Goal: Information Seeking & Learning: Check status

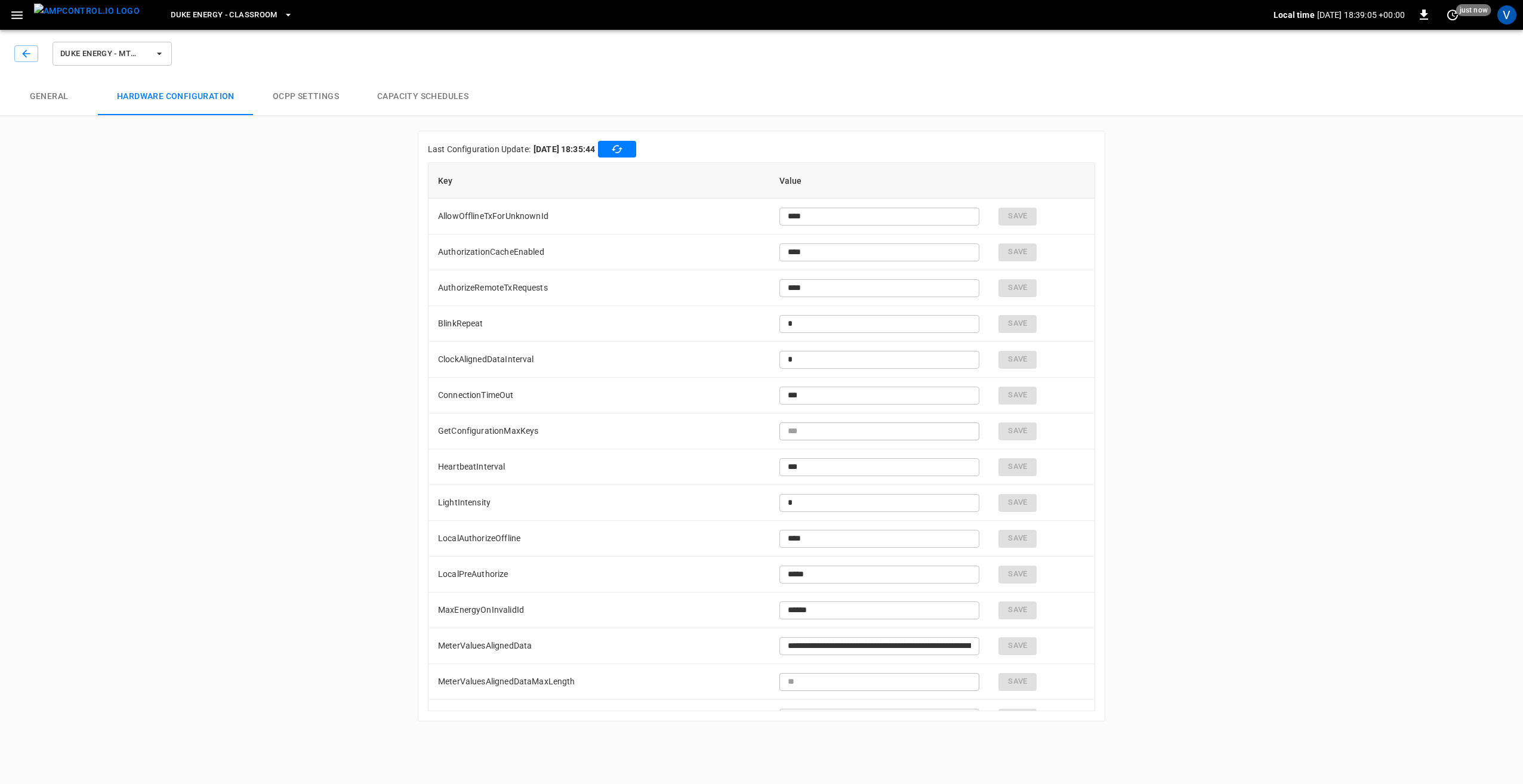
scroll to position [1963, 0]
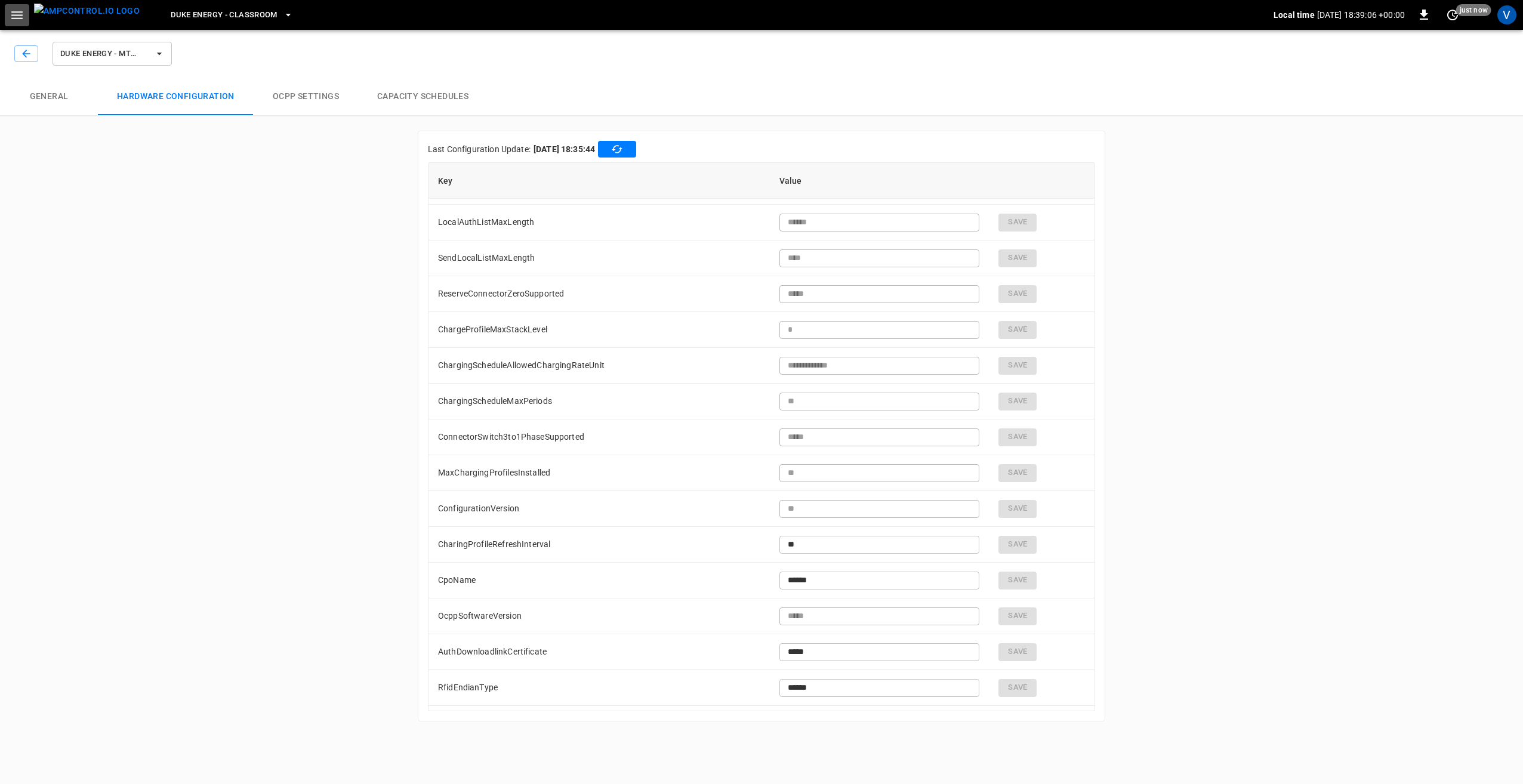
click at [19, 13] on icon "button" at bounding box center [17, 15] width 15 height 15
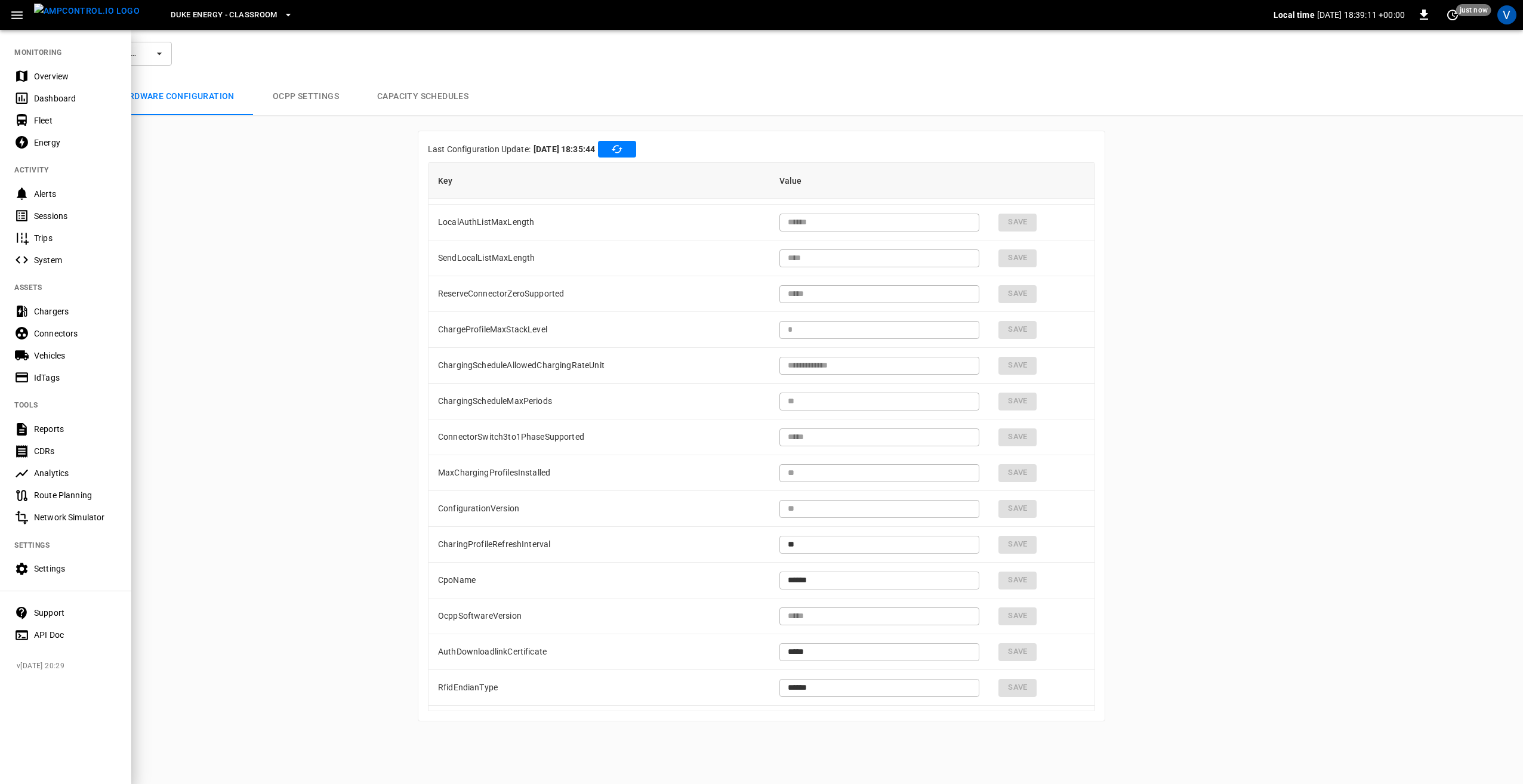
click at [41, 314] on div "Chargers" at bounding box center [75, 312] width 83 height 12
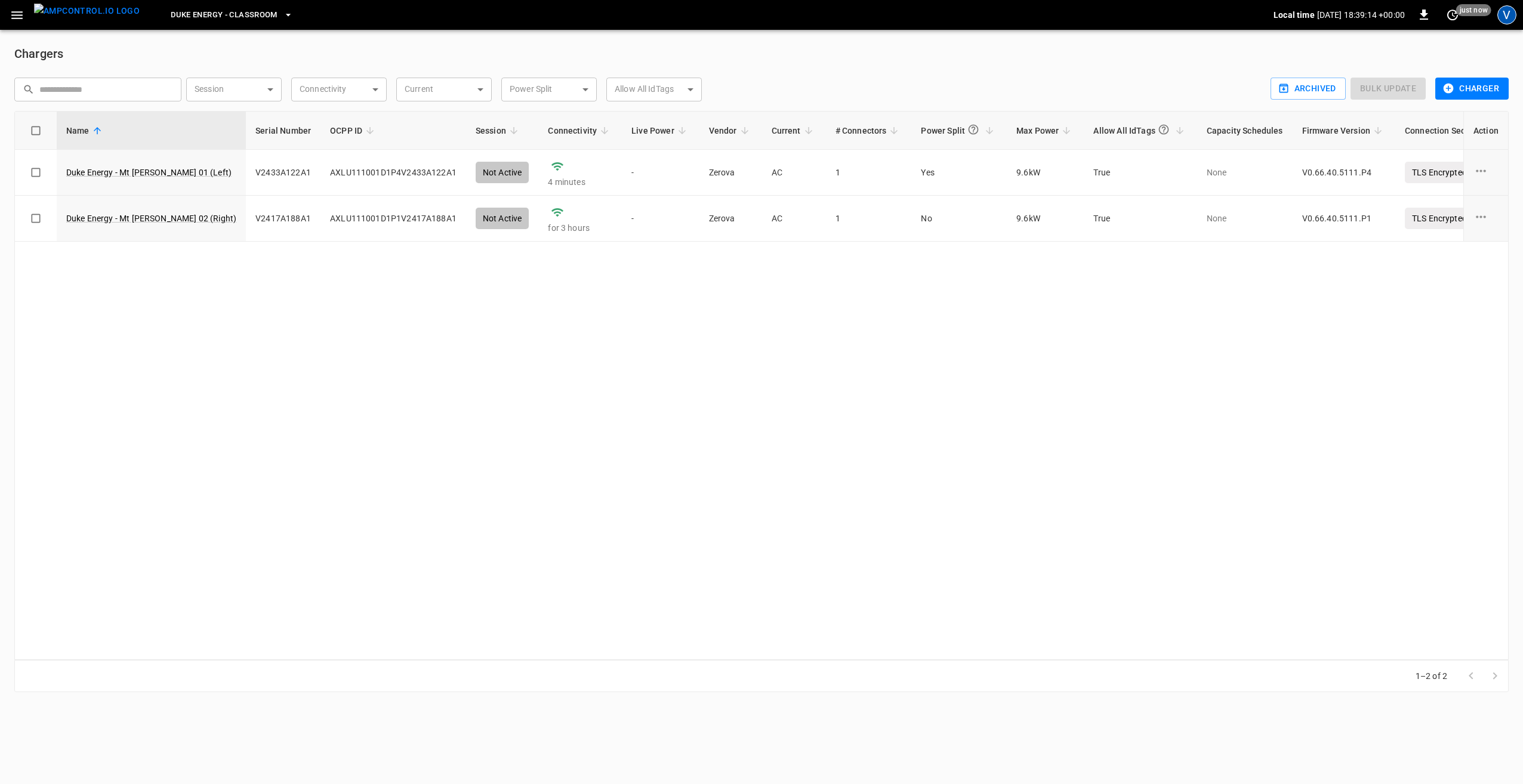
click at [1511, 15] on div "V" at bounding box center [1506, 15] width 19 height 19
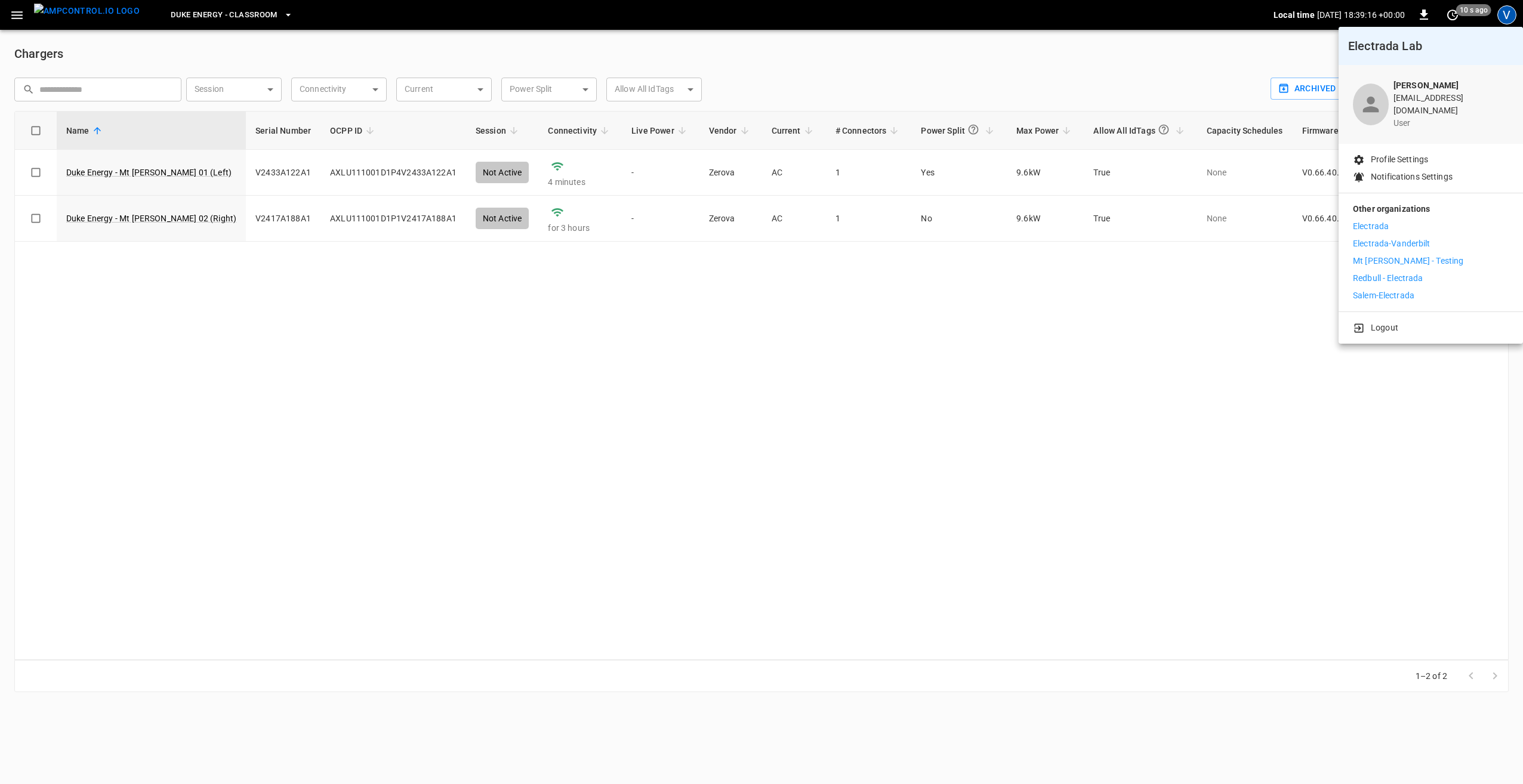
click at [1394, 223] on li "Electrada" at bounding box center [1431, 226] width 156 height 13
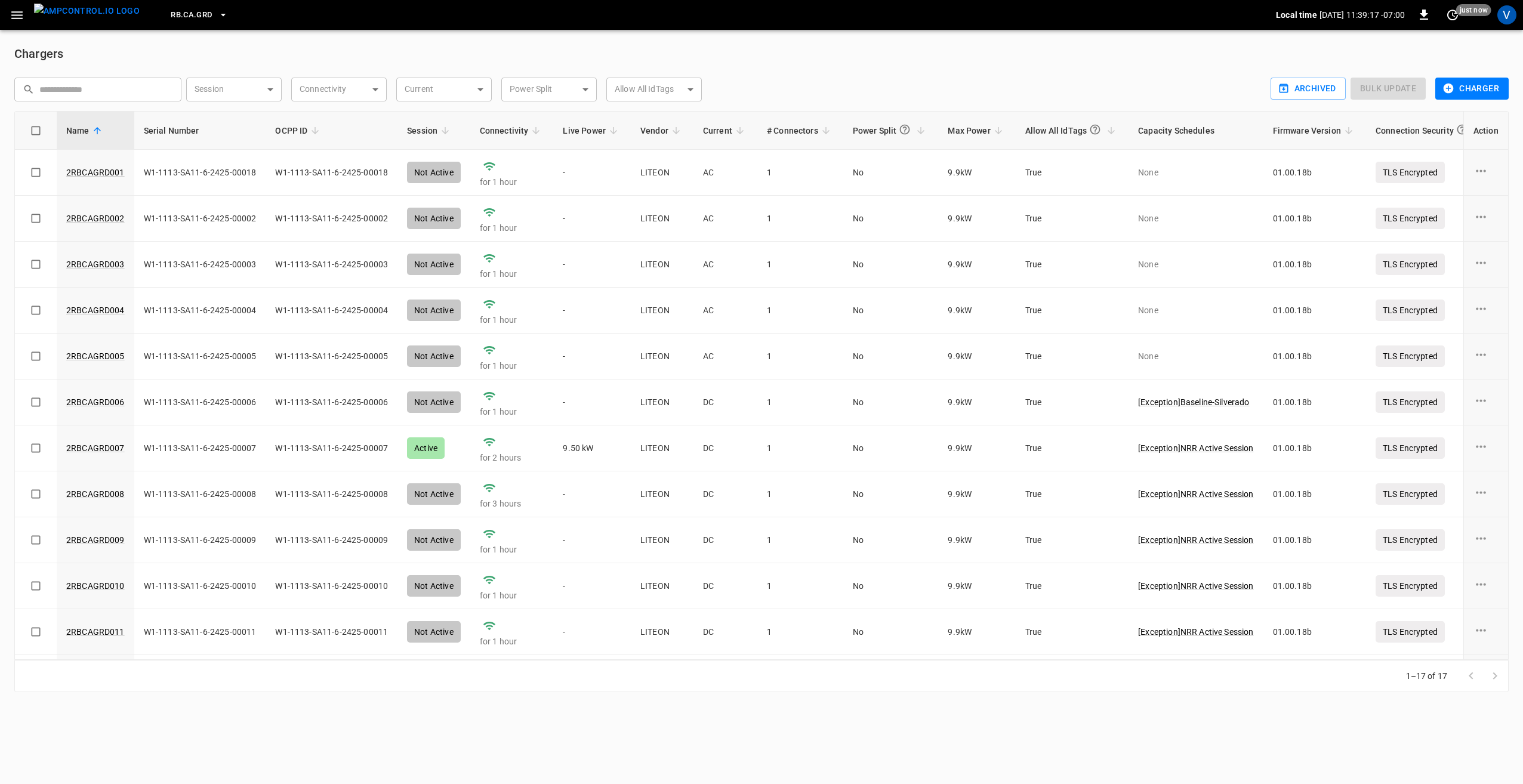
click at [174, 15] on span "RB.CA.GRD" at bounding box center [191, 15] width 41 height 14
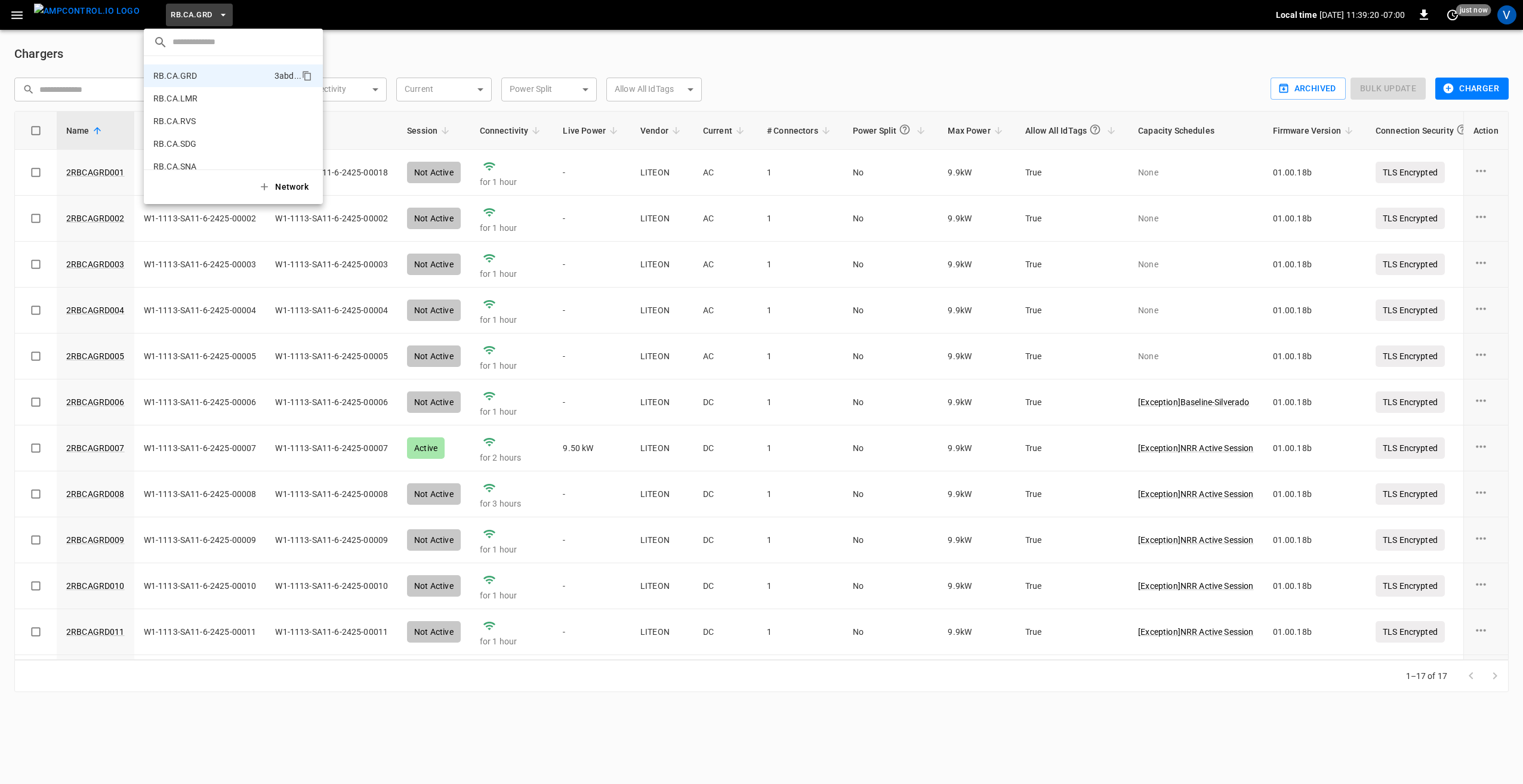
click at [485, 39] on div at bounding box center [761, 392] width 1523 height 784
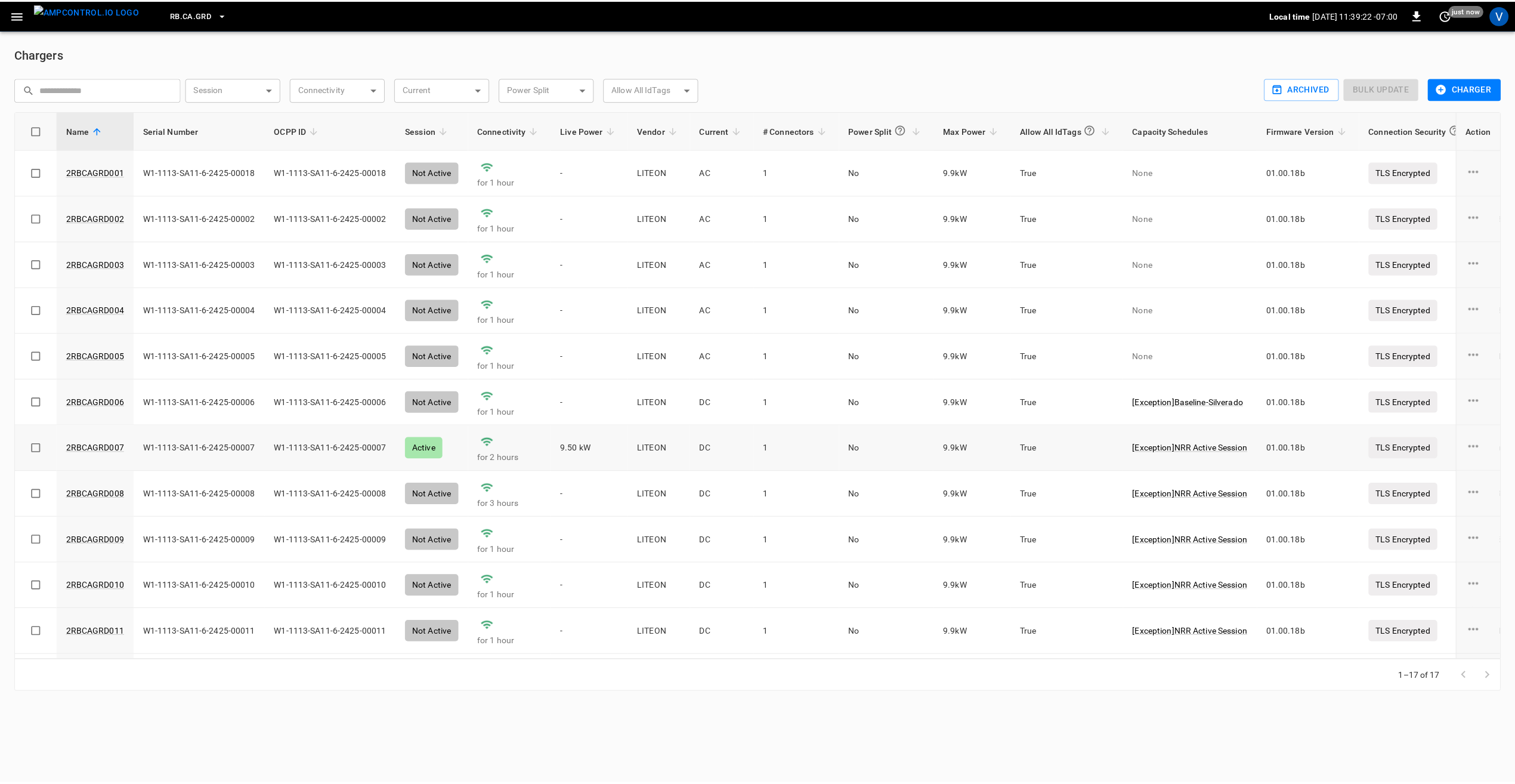
scroll to position [60, 0]
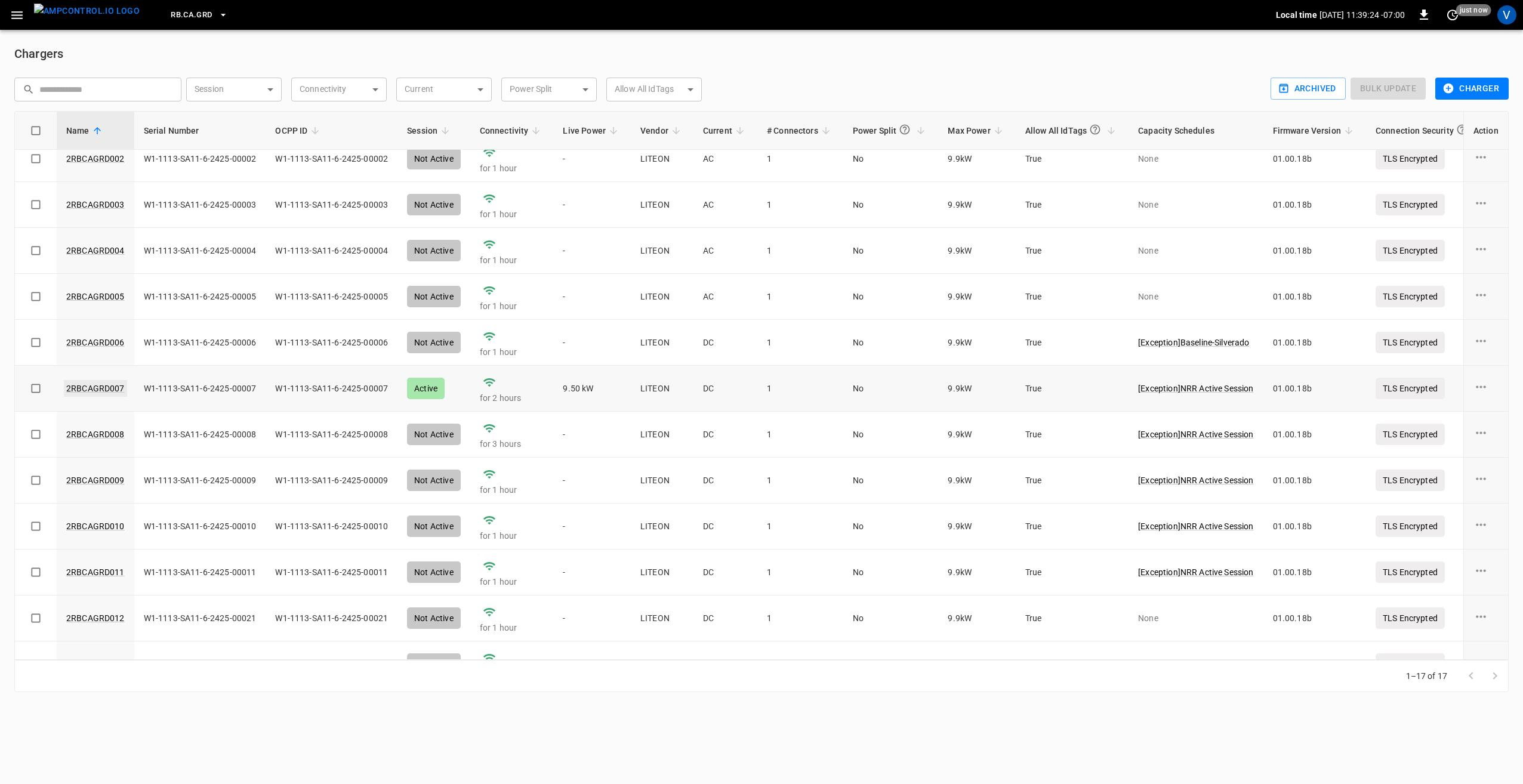
click at [108, 389] on link "2RBCAGRD007" at bounding box center [95, 388] width 63 height 17
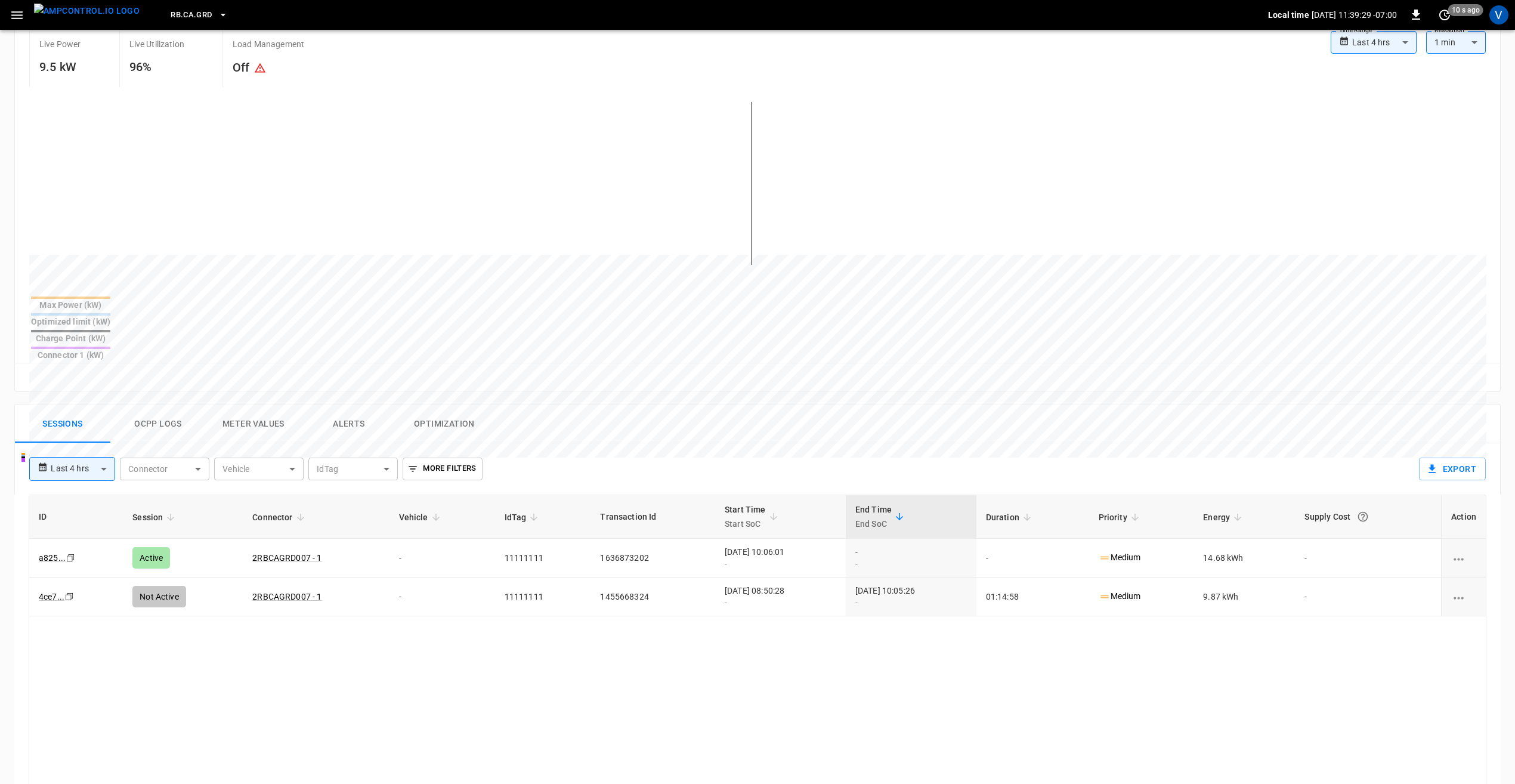
scroll to position [239, 0]
click at [166, 405] on button "Ocpp logs" at bounding box center [158, 423] width 96 height 38
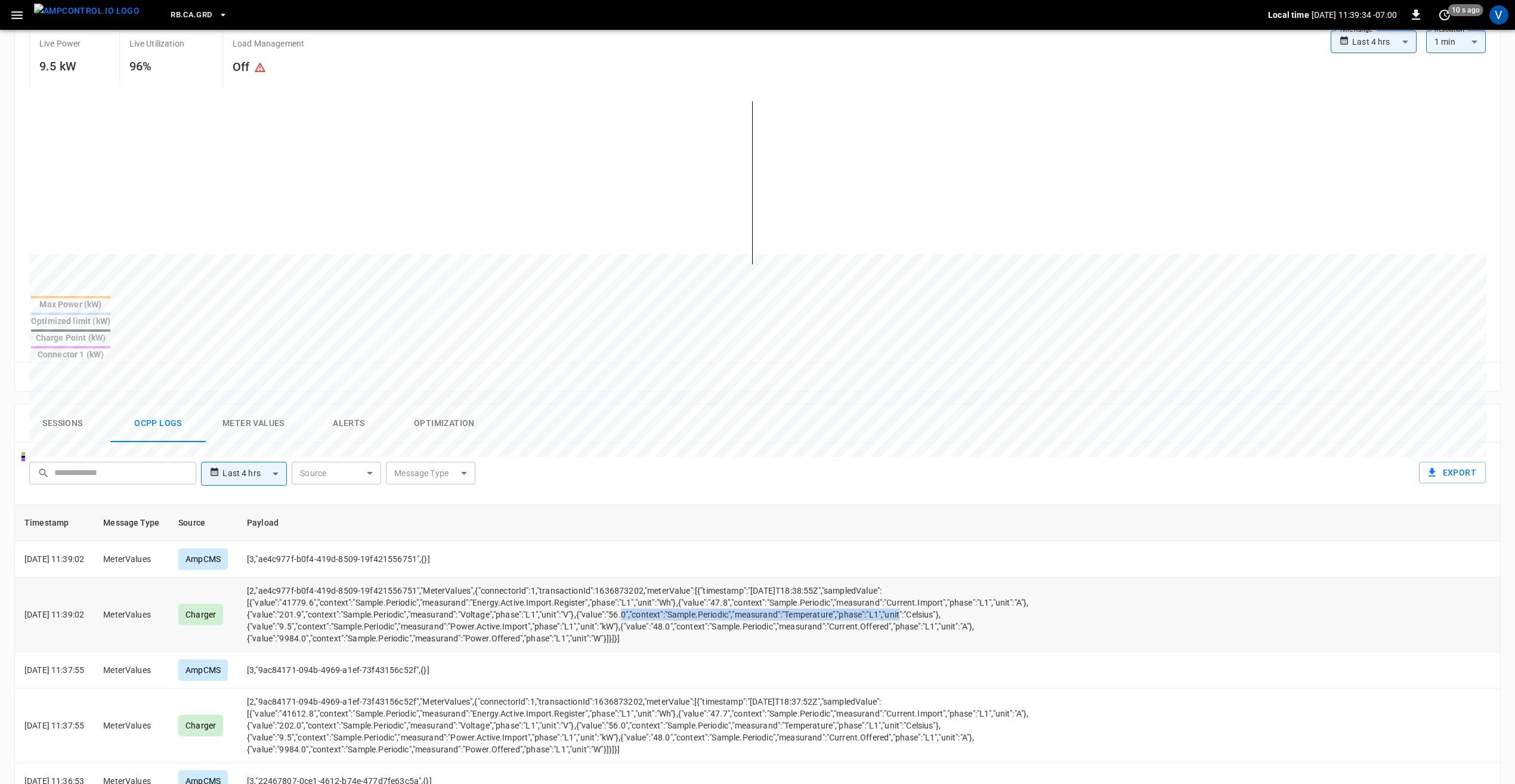
drag, startPoint x: 300, startPoint y: 585, endPoint x: 577, endPoint y: 578, distance: 277.1
click at [577, 578] on td "[2,"ae4c977f-b0f4-419d-8509-19f421556751","MeterValues",{"connectorId":1,"trans…" at bounding box center [646, 615] width 817 height 74
drag, startPoint x: 577, startPoint y: 578, endPoint x: 444, endPoint y: 579, distance: 133.0
click at [444, 579] on td "[2,"ae4c977f-b0f4-419d-8509-19f421556751","MeterValues",{"connectorId":1,"trans…" at bounding box center [646, 615] width 817 height 74
click at [330, 577] on td "[2,"ae4c977f-b0f4-419d-8509-19f421556751","MeterValues",{"connectorId":1,"trans…" at bounding box center [646, 615] width 817 height 74
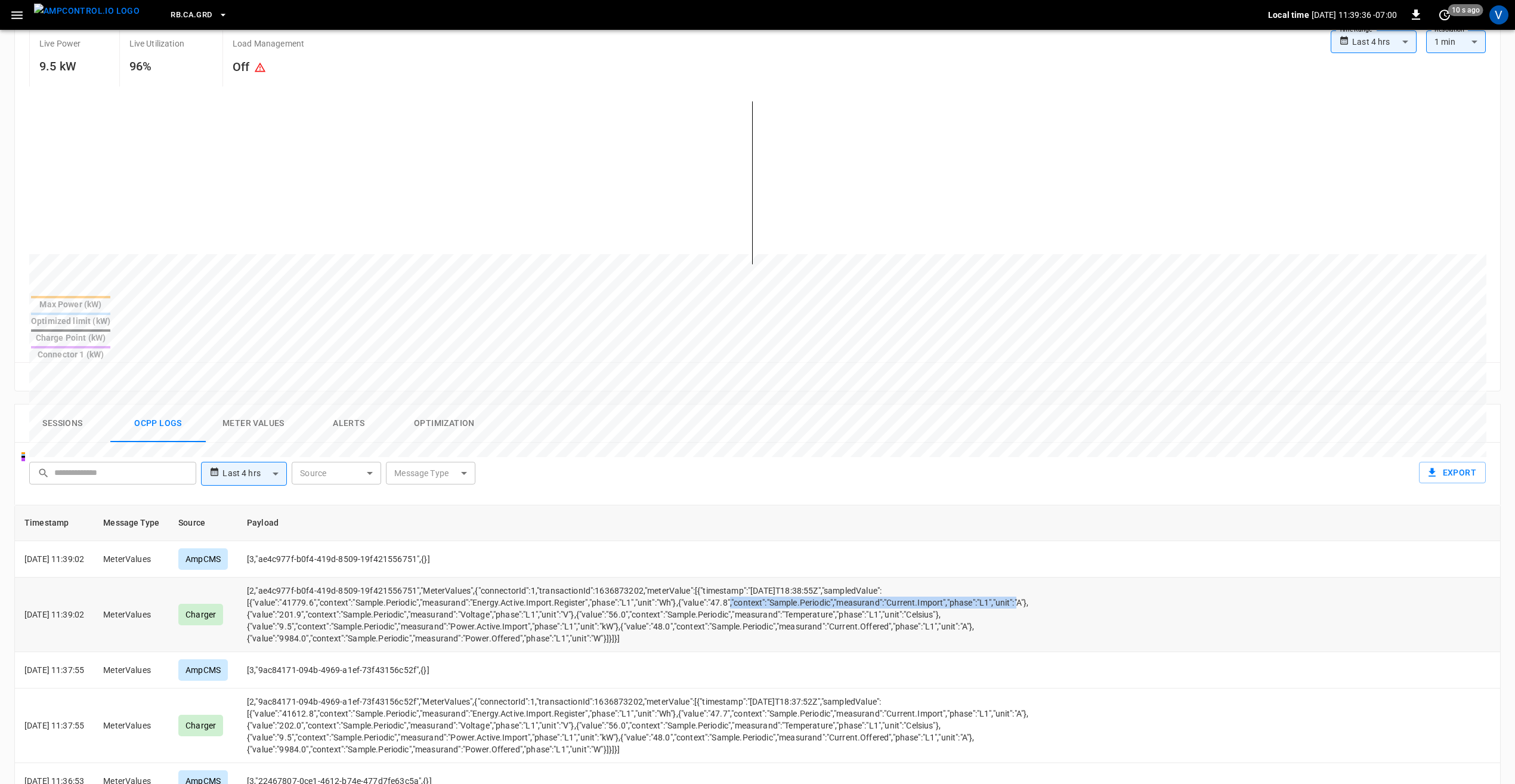
drag, startPoint x: 306, startPoint y: 572, endPoint x: 600, endPoint y: 575, distance: 294.0
click at [600, 577] on td "[2,"ae4c977f-b0f4-419d-8509-19f421556751","MeterValues",{"connectorId":1,"trans…" at bounding box center [646, 615] width 817 height 74
click at [603, 577] on td "[2,"ae4c977f-b0f4-419d-8509-19f421556751","MeterValues",{"connectorId":1,"trans…" at bounding box center [646, 615] width 817 height 74
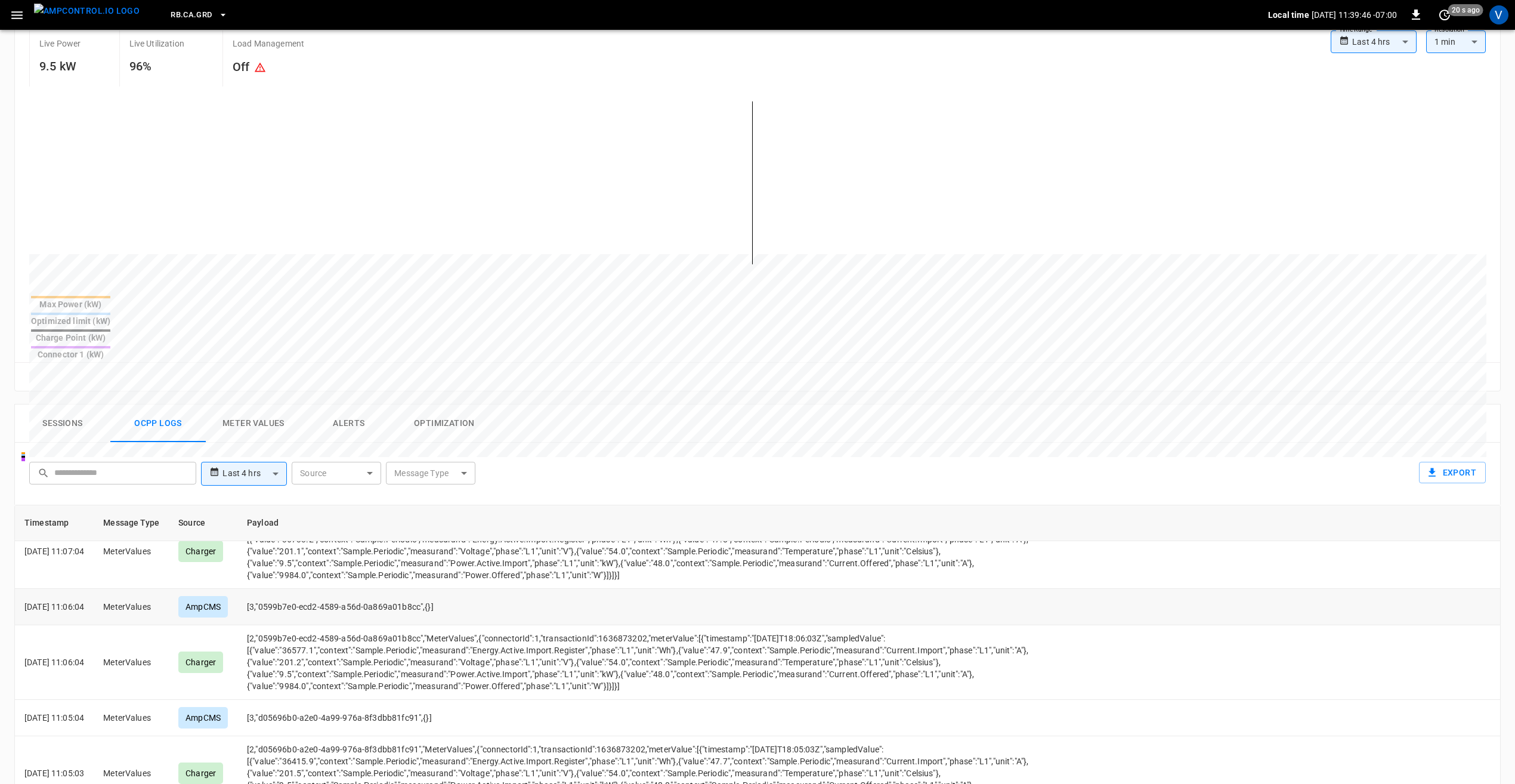
scroll to position [3519, 0]
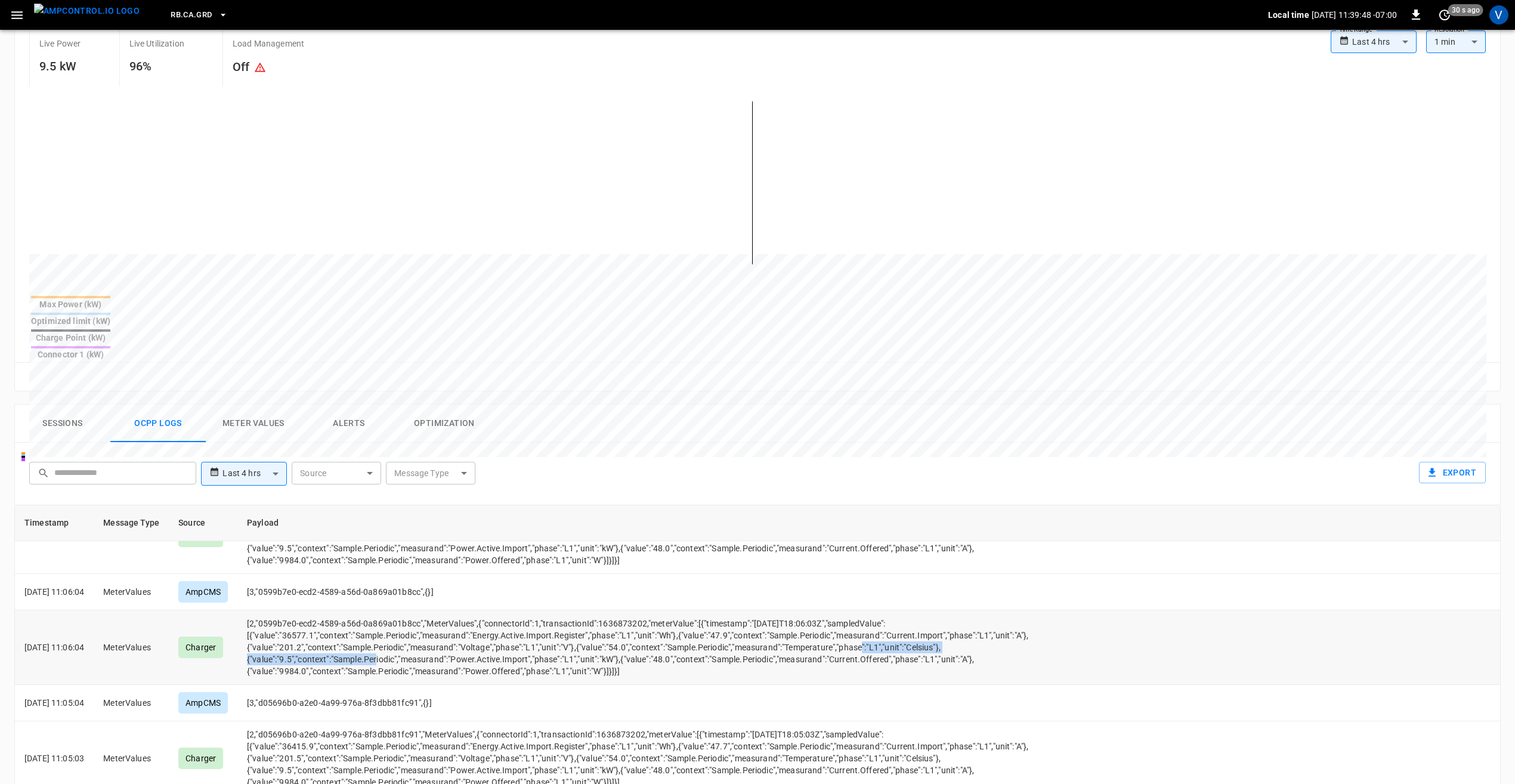
drag, startPoint x: 741, startPoint y: 707, endPoint x: 534, endPoint y: 706, distance: 207.0
click at [534, 685] on td "[2,"0599b7e0-ecd2-4589-a56d-0a869a01b8cc","MeterValues",{"connectorId":1,"trans…" at bounding box center [646, 647] width 817 height 74
drag, startPoint x: 534, startPoint y: 706, endPoint x: 682, endPoint y: 709, distance: 148.0
click at [685, 685] on td "[2,"0599b7e0-ecd2-4589-a56d-0a869a01b8cc","MeterValues",{"connectorId":1,"trans…" at bounding box center [646, 647] width 817 height 74
click at [639, 685] on td "[2,"0599b7e0-ecd2-4589-a56d-0a869a01b8cc","MeterValues",{"connectorId":1,"trans…" at bounding box center [646, 647] width 817 height 74
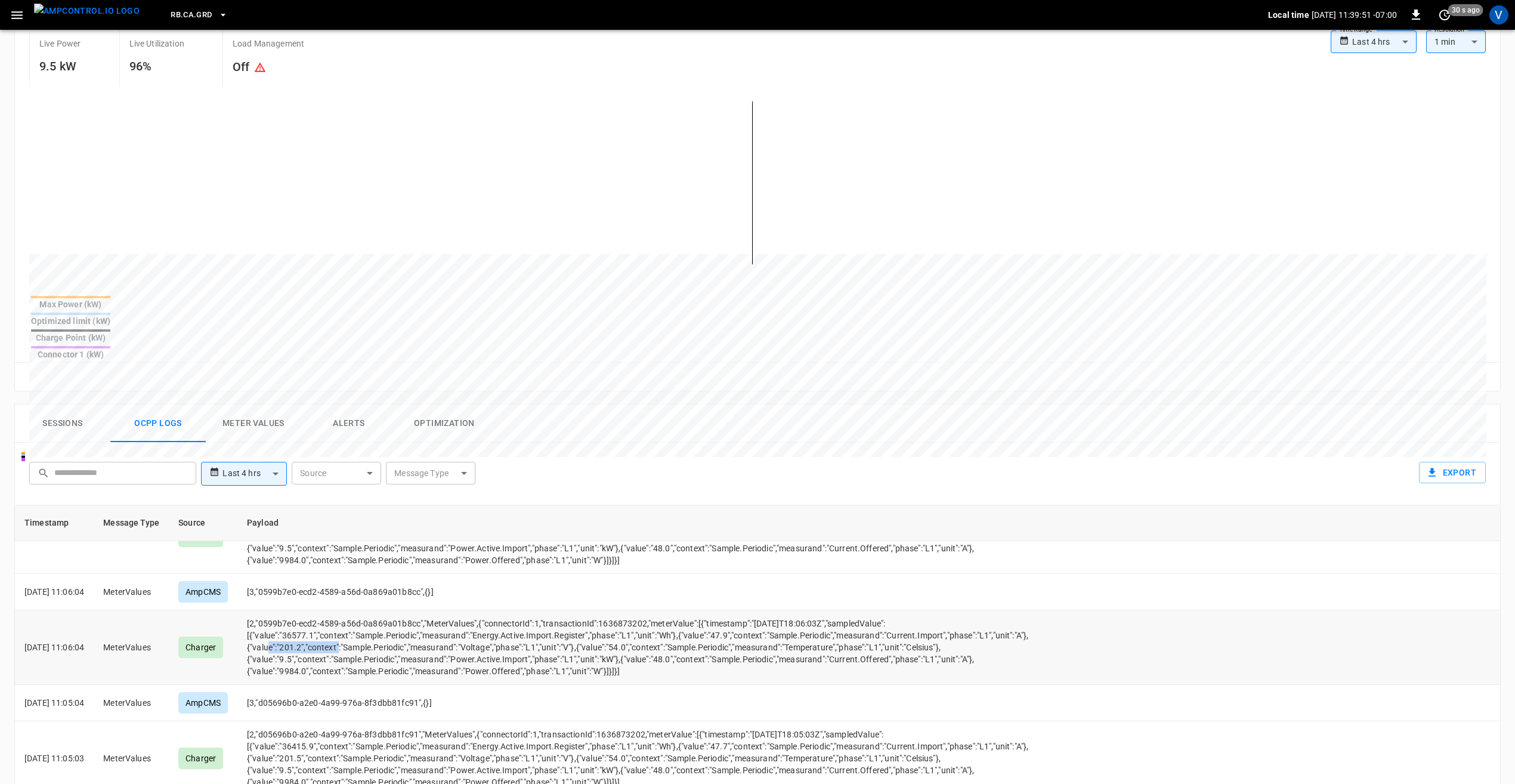
drag, startPoint x: 623, startPoint y: 695, endPoint x: 696, endPoint y: 698, distance: 73.1
click at [696, 685] on td "[2,"0599b7e0-ecd2-4589-a56d-0a869a01b8cc","MeterValues",{"connectorId":1,"trans…" at bounding box center [646, 647] width 817 height 74
drag, startPoint x: 696, startPoint y: 698, endPoint x: 686, endPoint y: 704, distance: 11.7
click at [686, 685] on td "[2,"0599b7e0-ecd2-4589-a56d-0a869a01b8cc","MeterValues",{"connectorId":1,"trans…" at bounding box center [646, 647] width 817 height 74
click at [686, 685] on td "[2,"0599b7e0-ecd2-4589-a56d-0a869a01b8cc","MeterValues",{"connectorId":1,"trans…" at bounding box center [646, 647] width 817 height 74
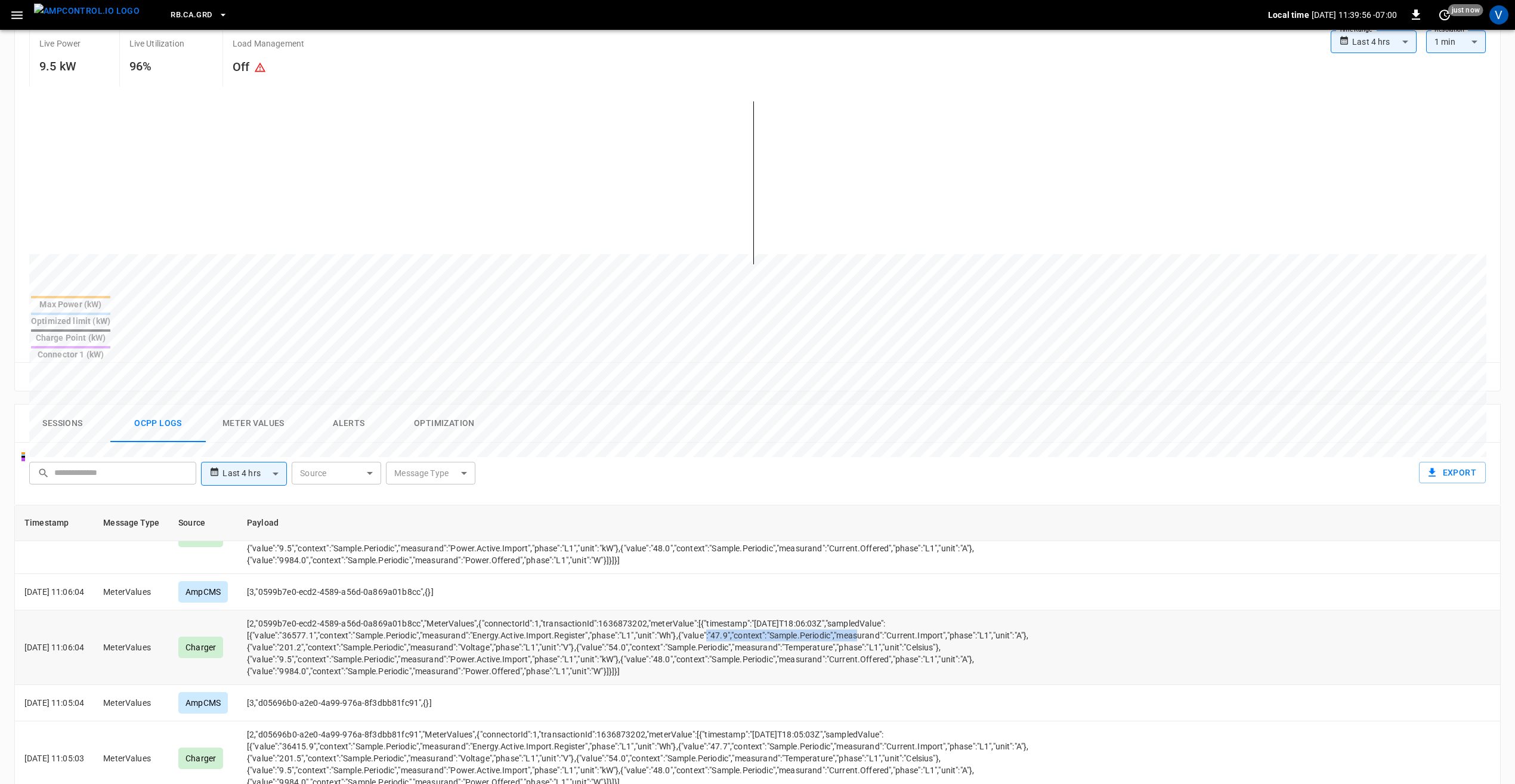
drag, startPoint x: 427, startPoint y: 702, endPoint x: 278, endPoint y: 700, distance: 149.0
click at [278, 685] on td "[2,"0599b7e0-ecd2-4589-a56d-0a869a01b8cc","MeterValues",{"connectorId":1,"trans…" at bounding box center [646, 647] width 817 height 74
click at [530, 685] on td "[2,"0599b7e0-ecd2-4589-a56d-0a869a01b8cc","MeterValues",{"connectorId":1,"trans…" at bounding box center [646, 647] width 817 height 74
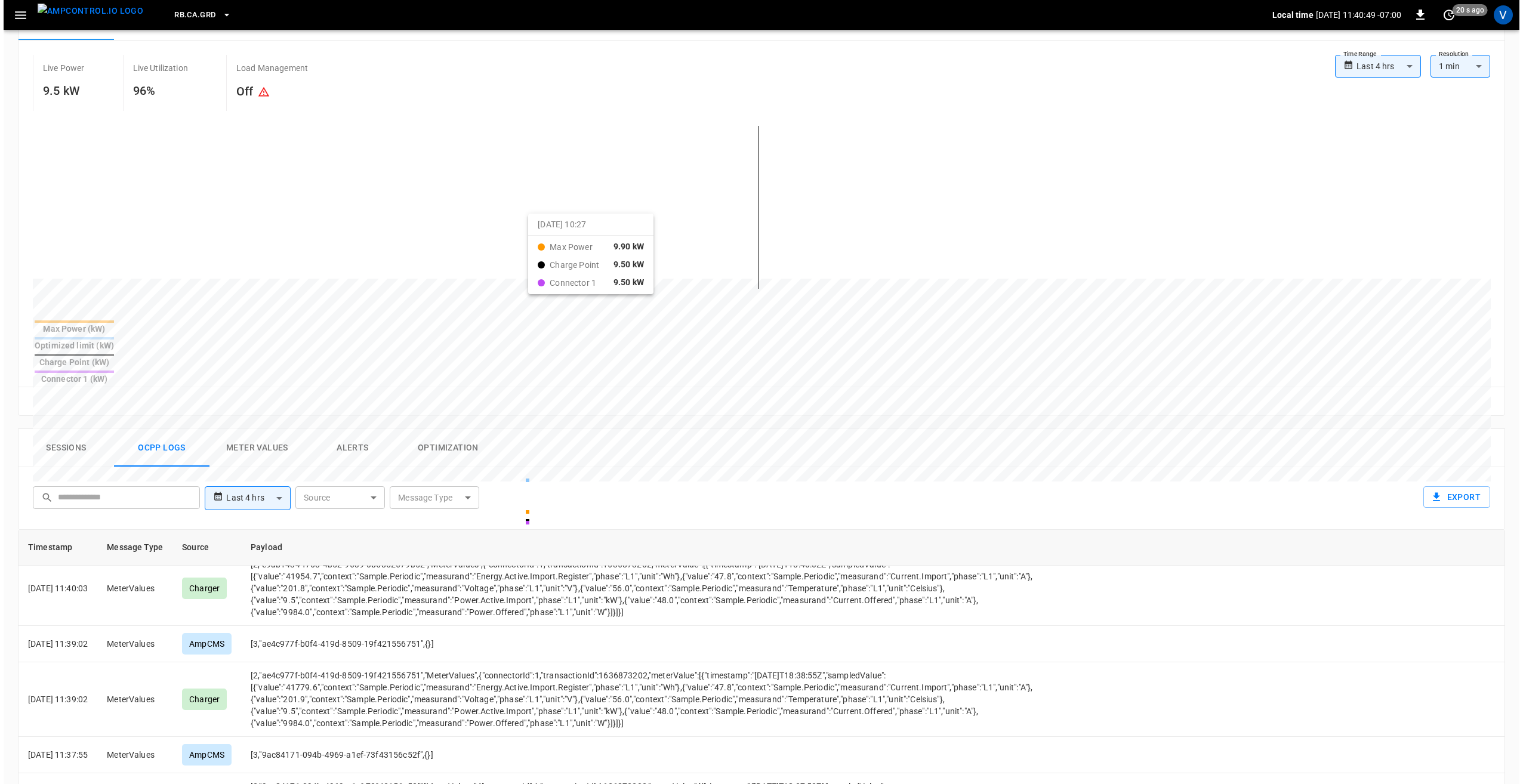
scroll to position [0, 0]
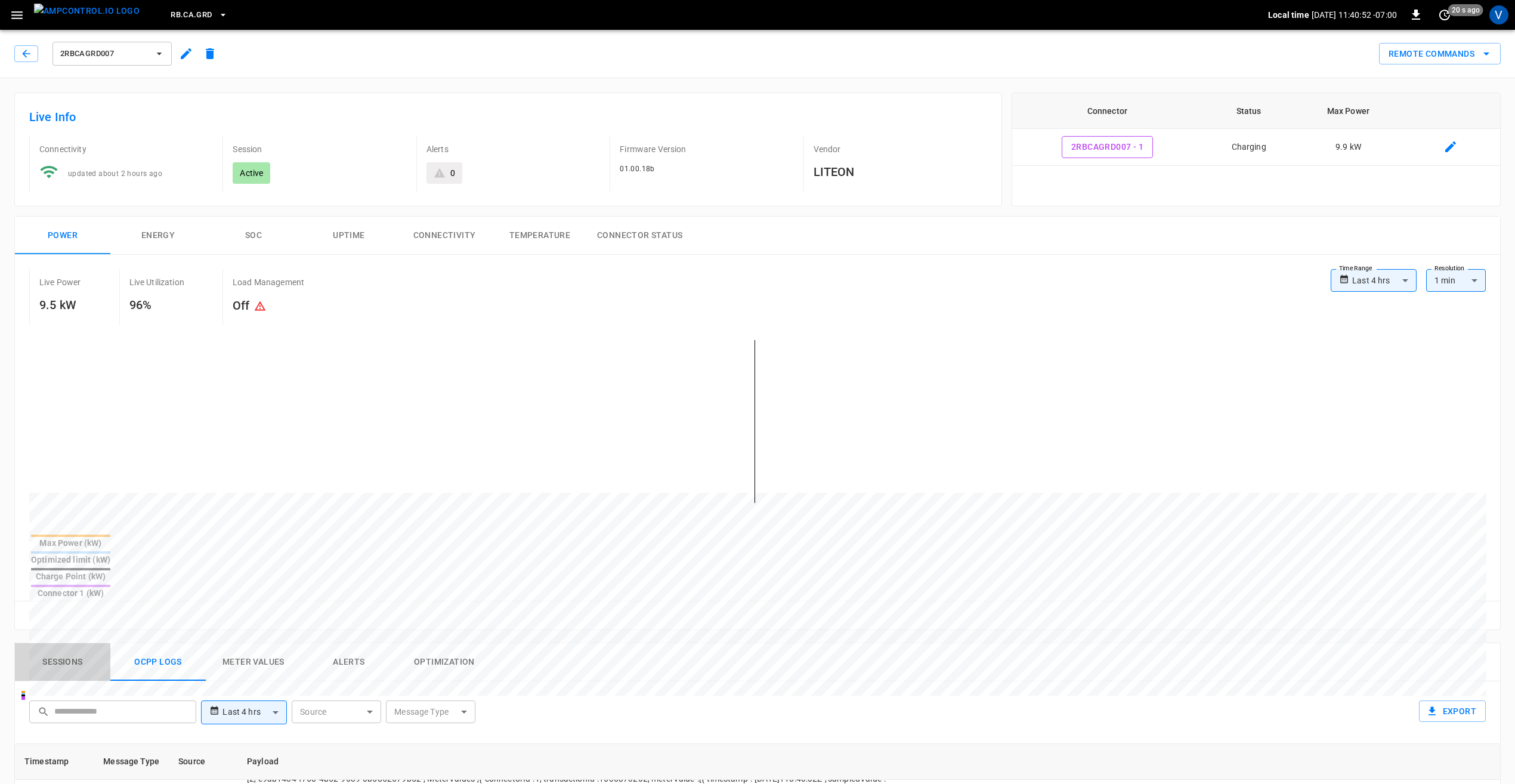
click at [81, 643] on button "Sessions" at bounding box center [62, 662] width 96 height 38
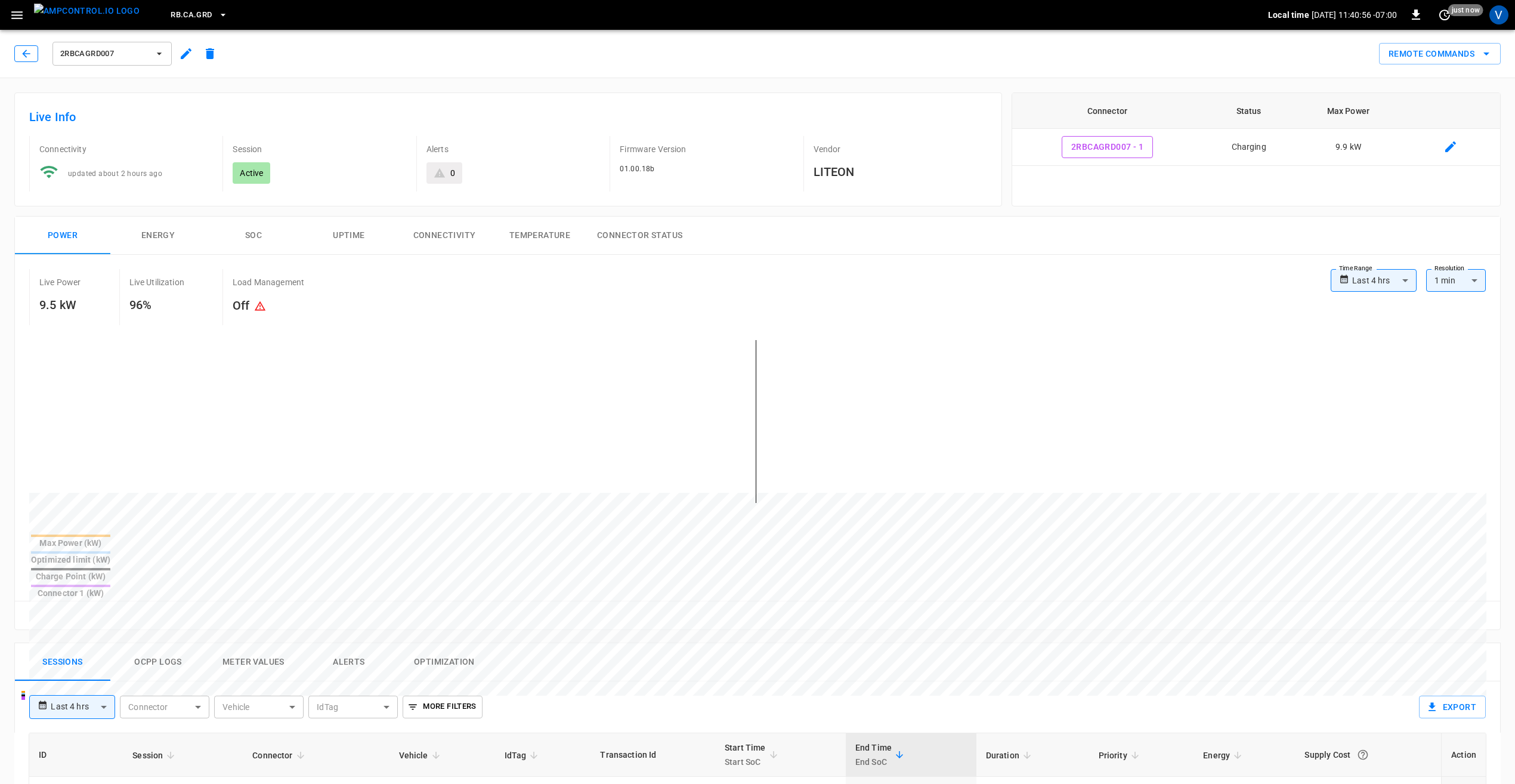
click at [21, 56] on icon "button" at bounding box center [27, 54] width 12 height 12
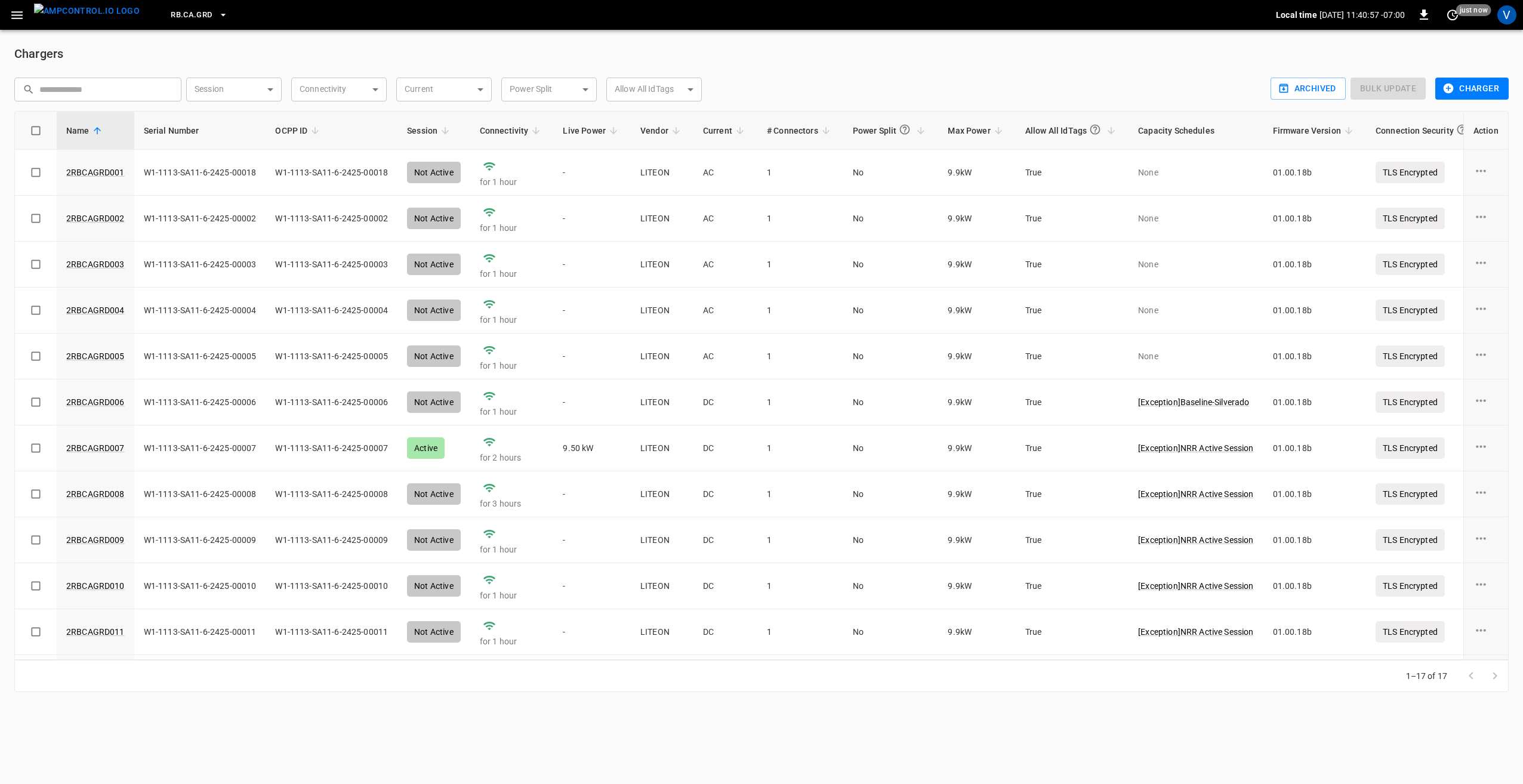
scroll to position [274, 0]
